Goal: Check status: Check status

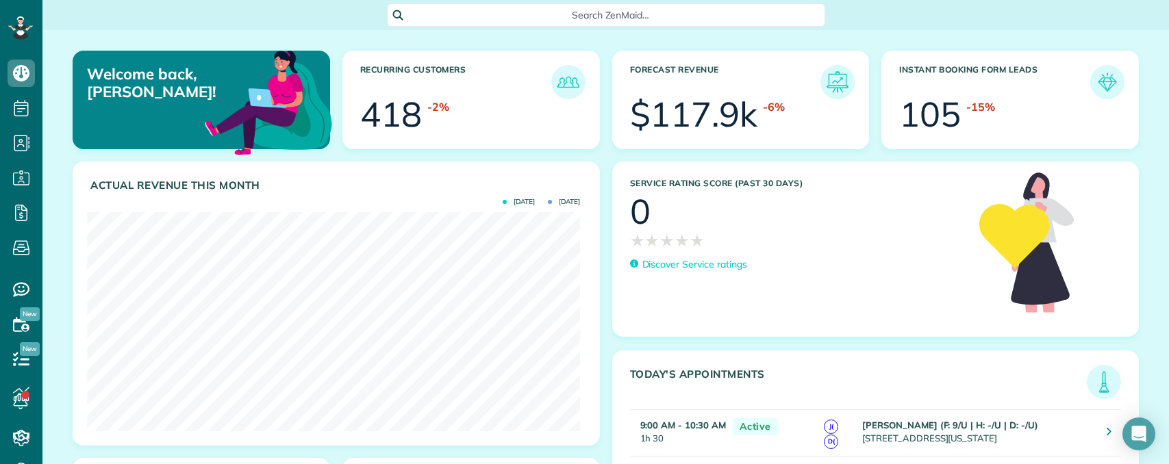
scroll to position [219, 493]
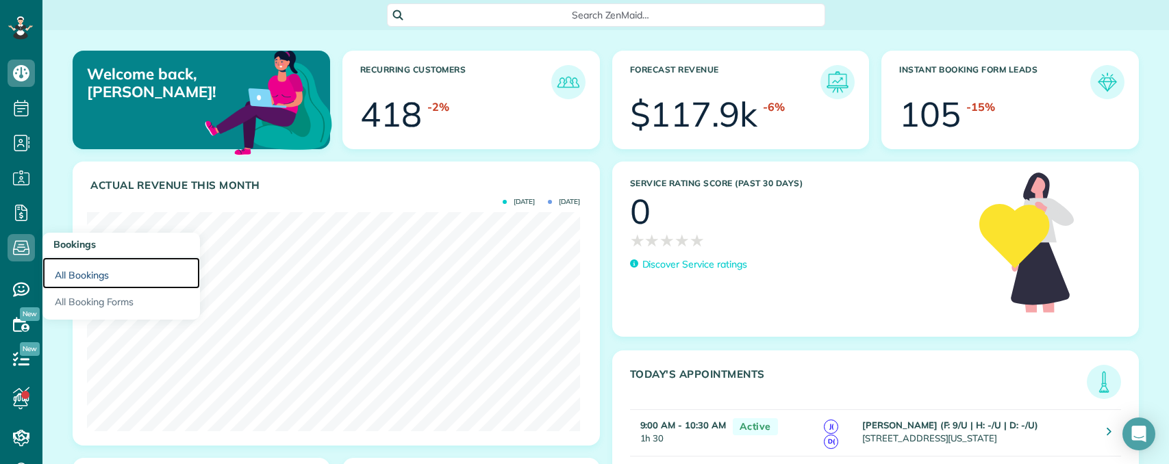
drag, startPoint x: 83, startPoint y: 278, endPoint x: 158, endPoint y: 242, distance: 83.6
click at [84, 276] on link "All Bookings" at bounding box center [120, 272] width 157 height 31
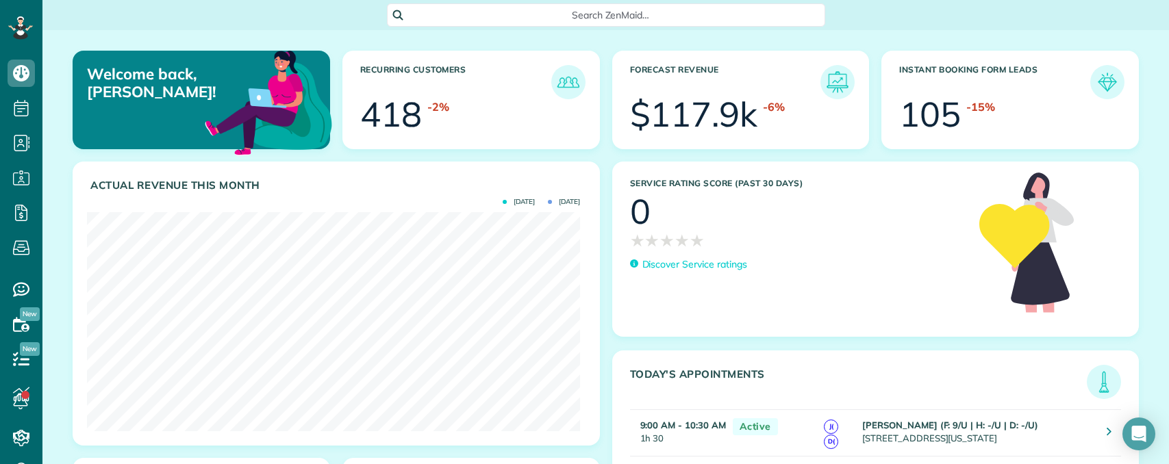
scroll to position [219, 493]
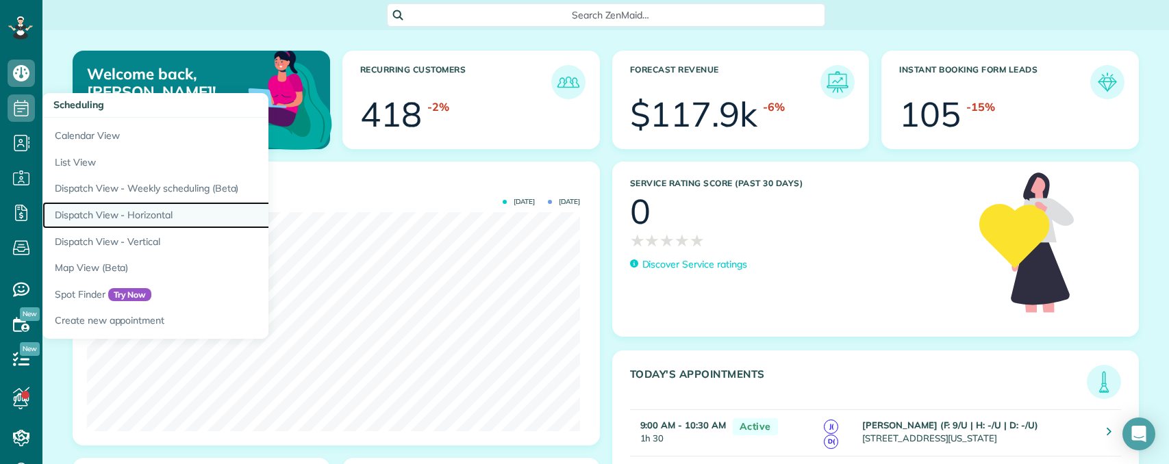
click at [114, 211] on link "Dispatch View - Horizontal" at bounding box center [213, 215] width 342 height 27
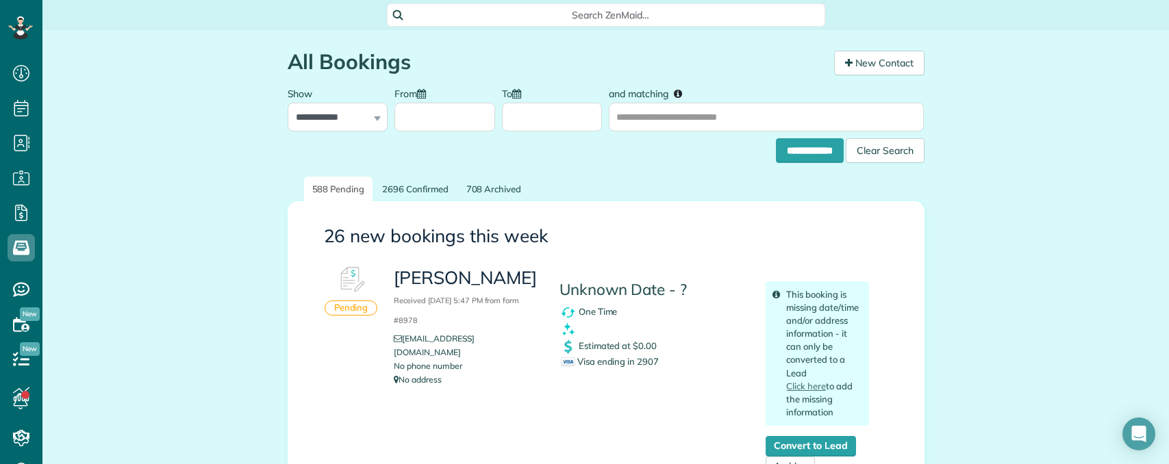
scroll to position [6, 6]
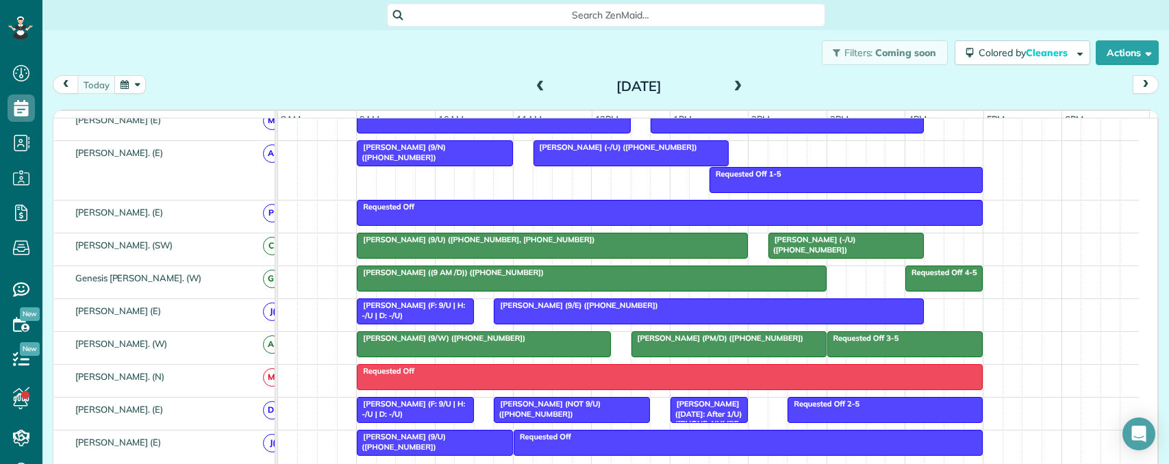
scroll to position [883, 0]
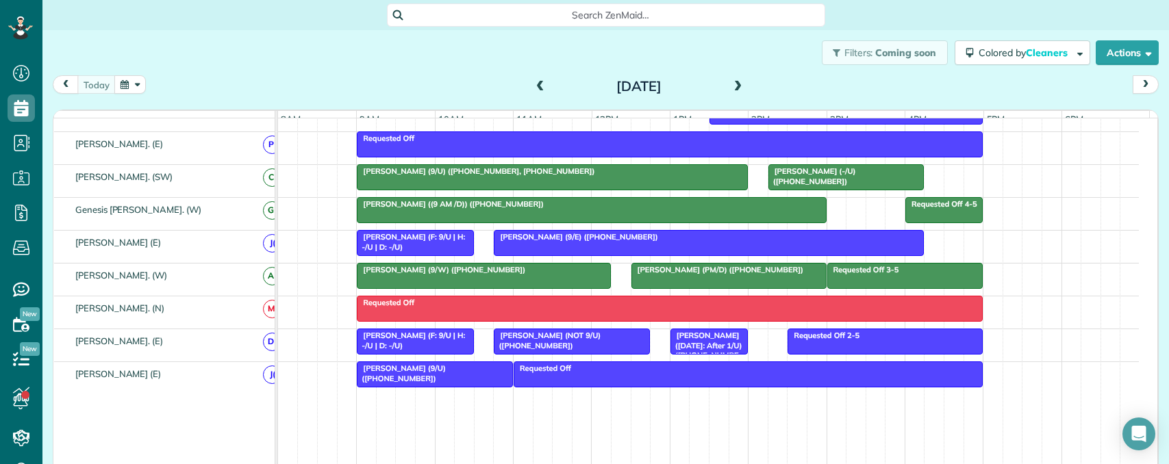
click at [724, 352] on div "Rebecca Eddy (8/14/25: After 1/U) (+19722072624)" at bounding box center [708, 350] width 69 height 39
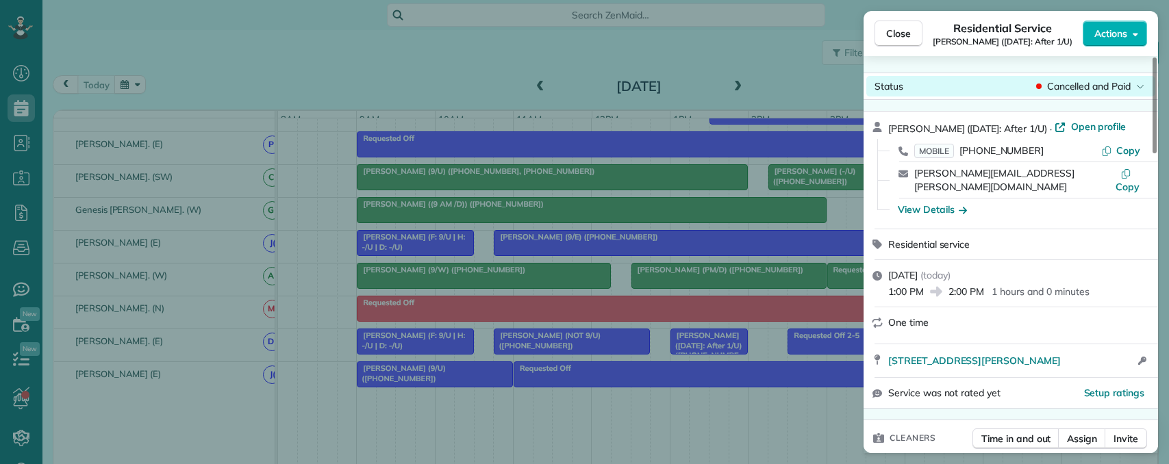
drag, startPoint x: 890, startPoint y: 32, endPoint x: 902, endPoint y: 86, distance: 55.5
click at [890, 34] on span "Close" at bounding box center [898, 34] width 25 height 14
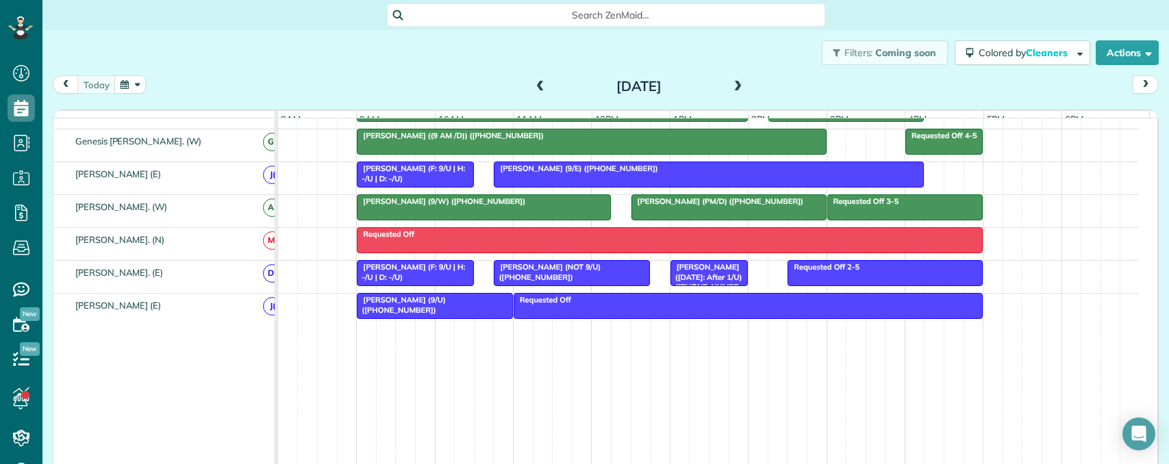
click at [731, 89] on span at bounding box center [738, 87] width 15 height 12
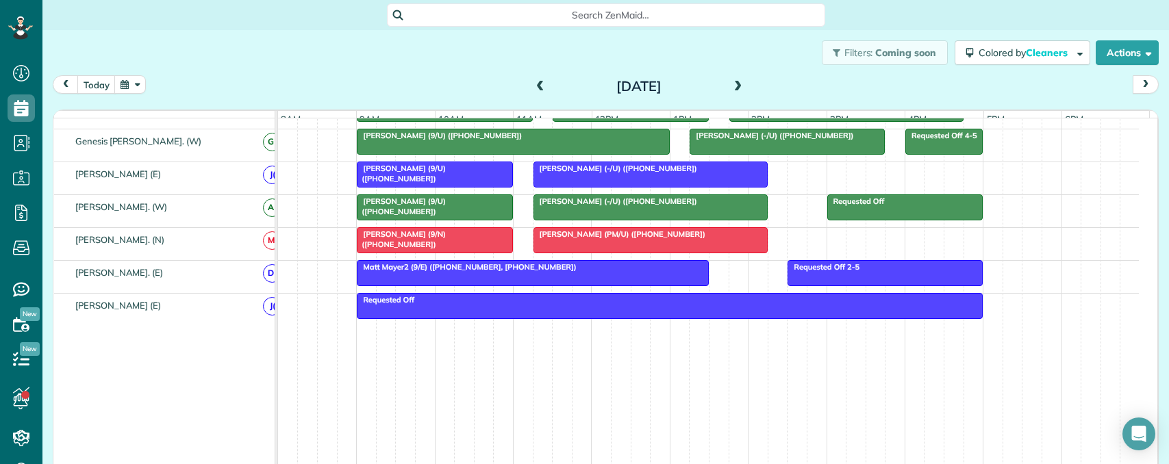
click at [738, 80] on span at bounding box center [738, 87] width 15 height 21
